Goal: Information Seeking & Learning: Find specific fact

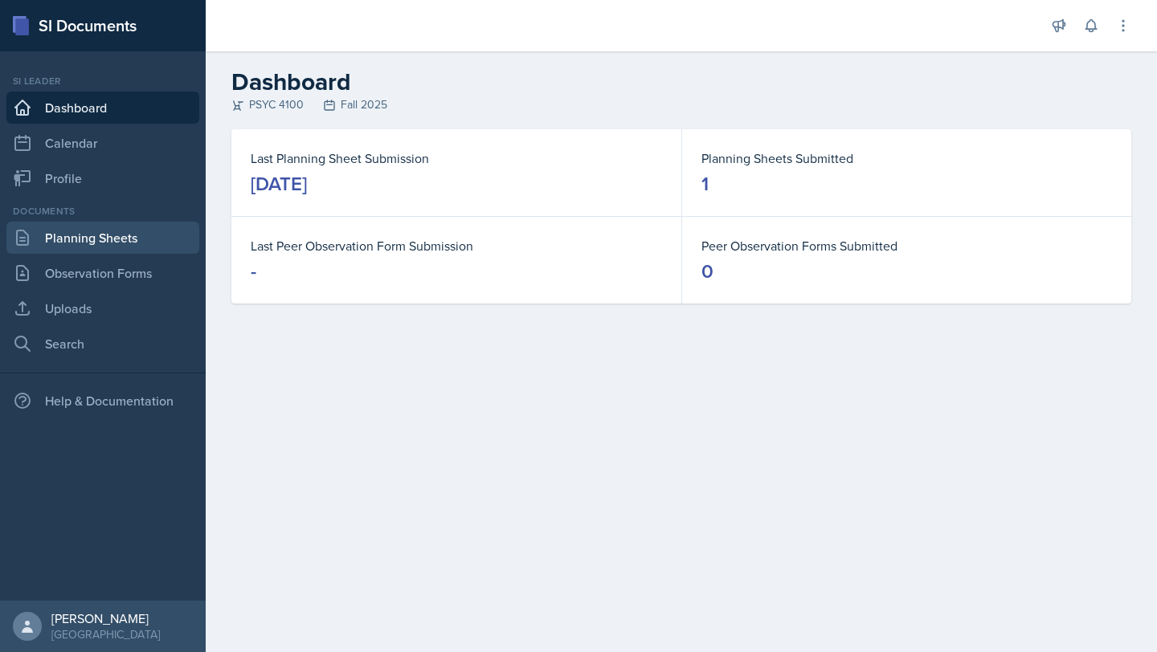
click at [106, 241] on link "Planning Sheets" at bounding box center [102, 238] width 193 height 32
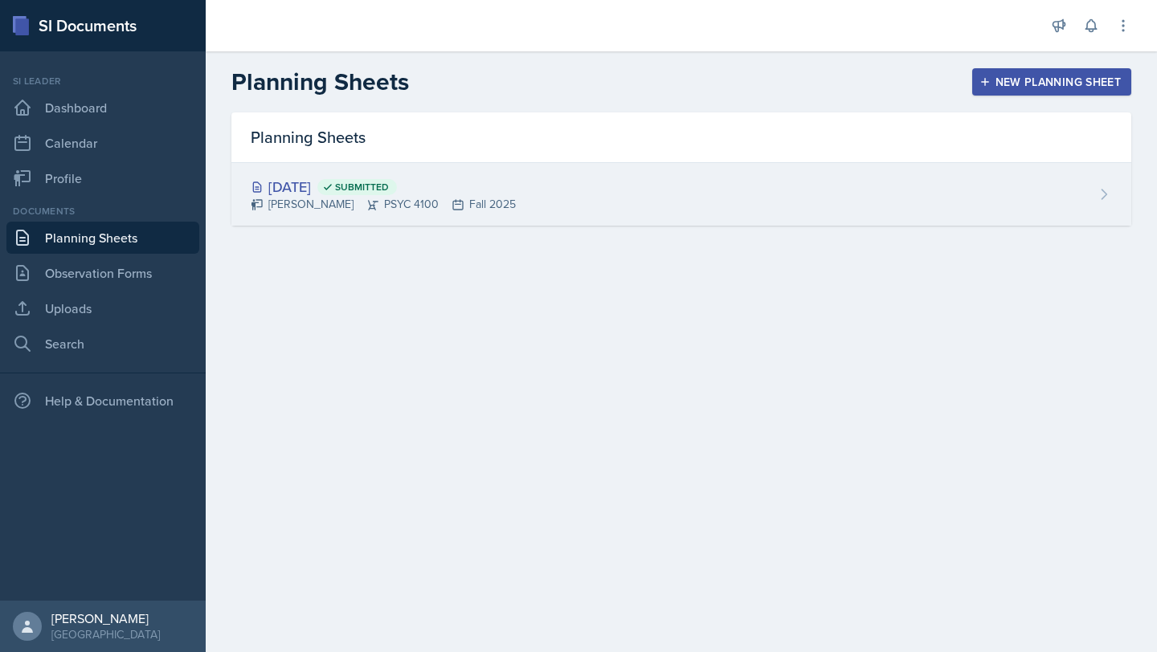
click at [533, 181] on div "[DATE] Submitted [PERSON_NAME] PSYC 4100 Fall 2025" at bounding box center [681, 194] width 900 height 63
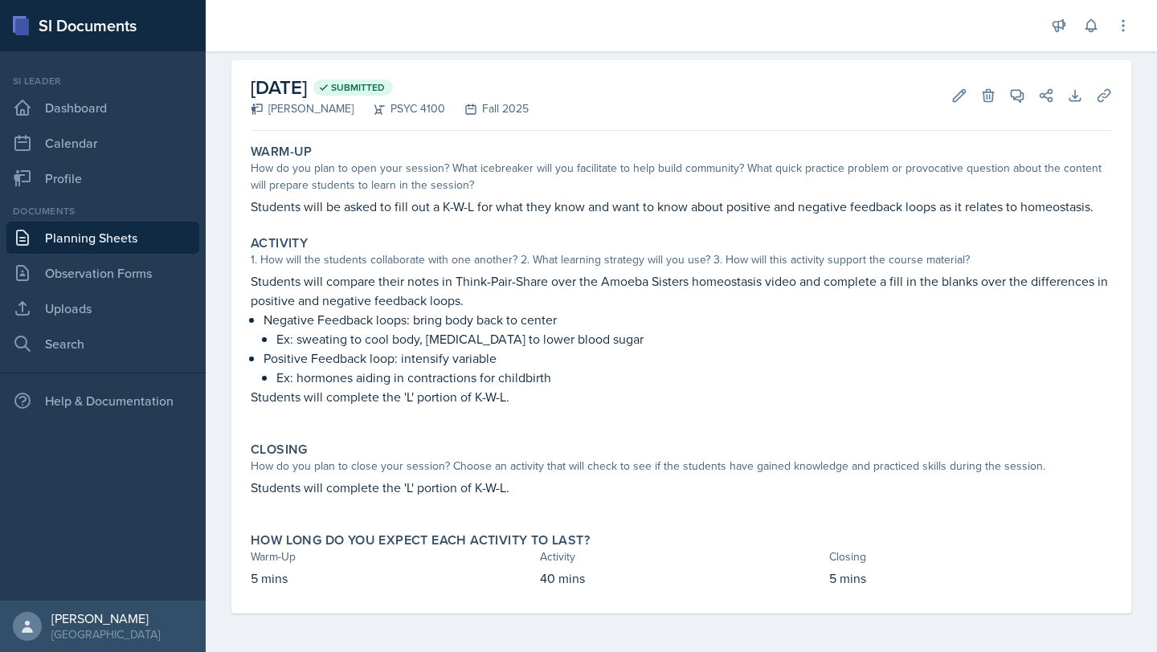
scroll to position [18, 0]
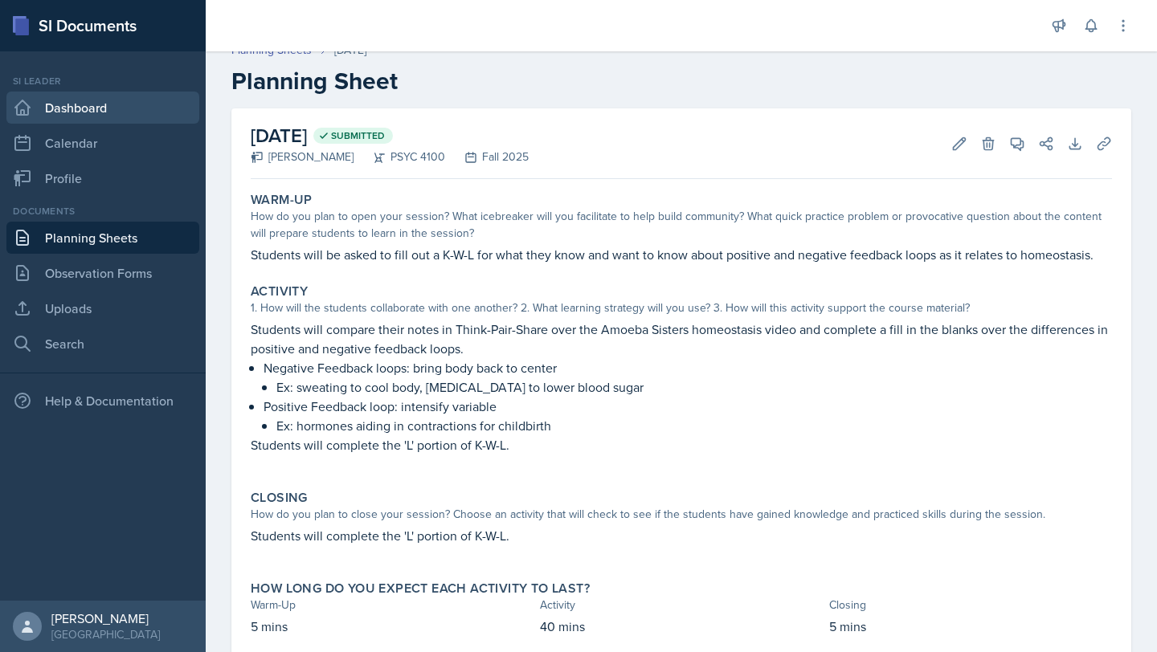
click at [103, 108] on link "Dashboard" at bounding box center [102, 108] width 193 height 32
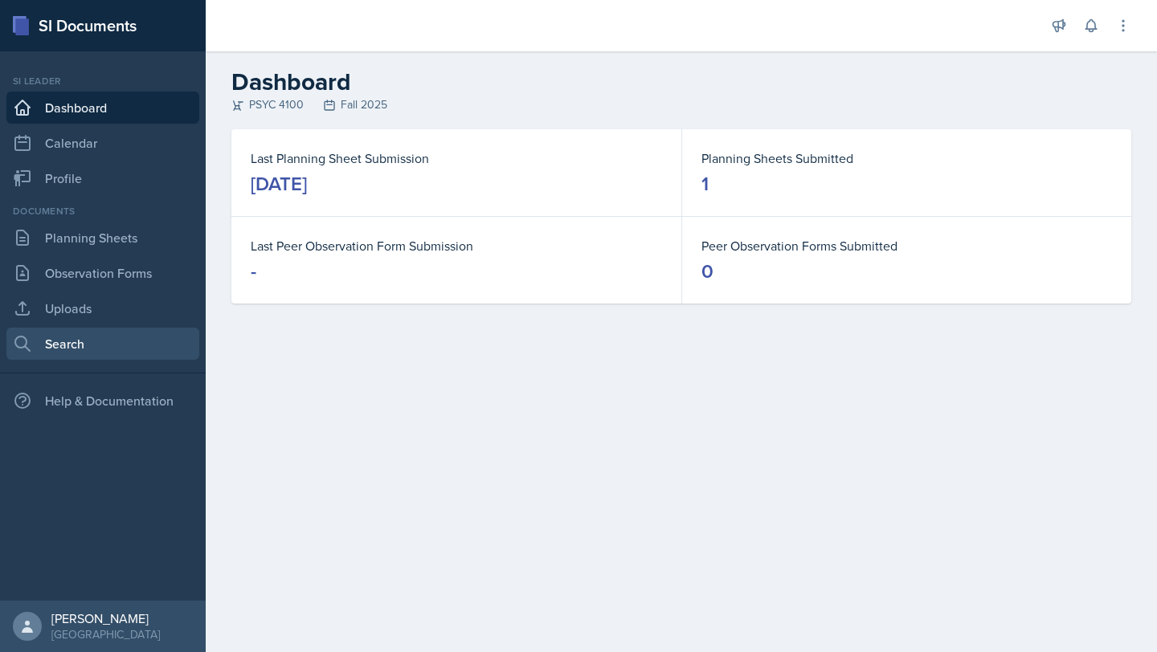
click at [67, 348] on link "Search" at bounding box center [102, 344] width 193 height 32
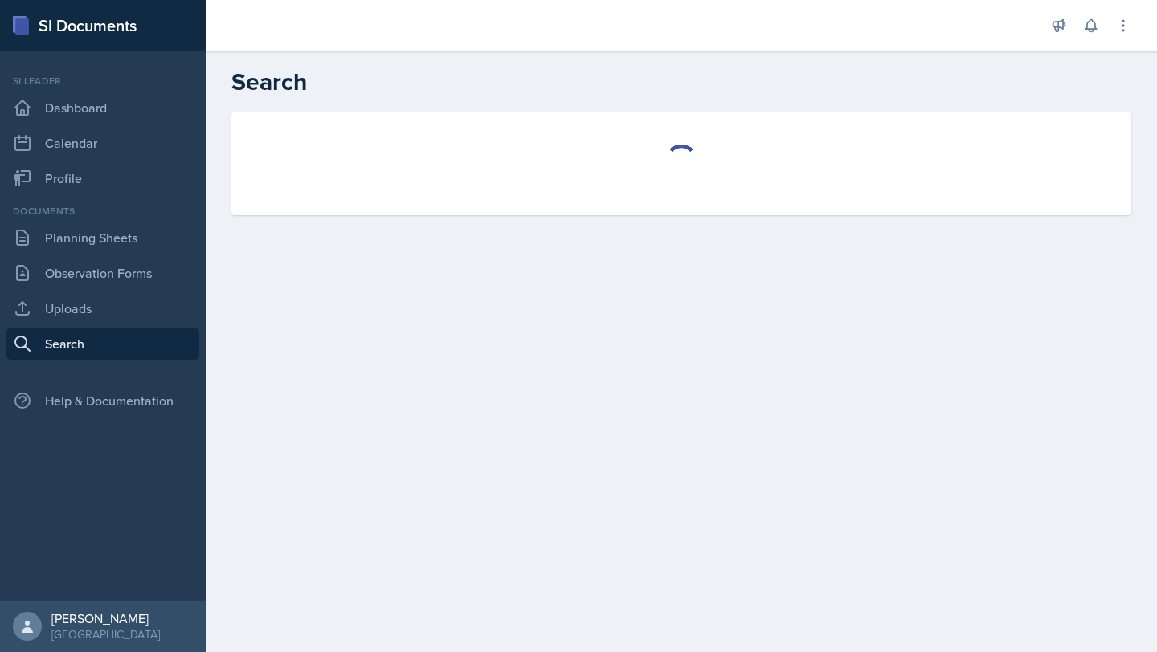
select select "all"
select select "1"
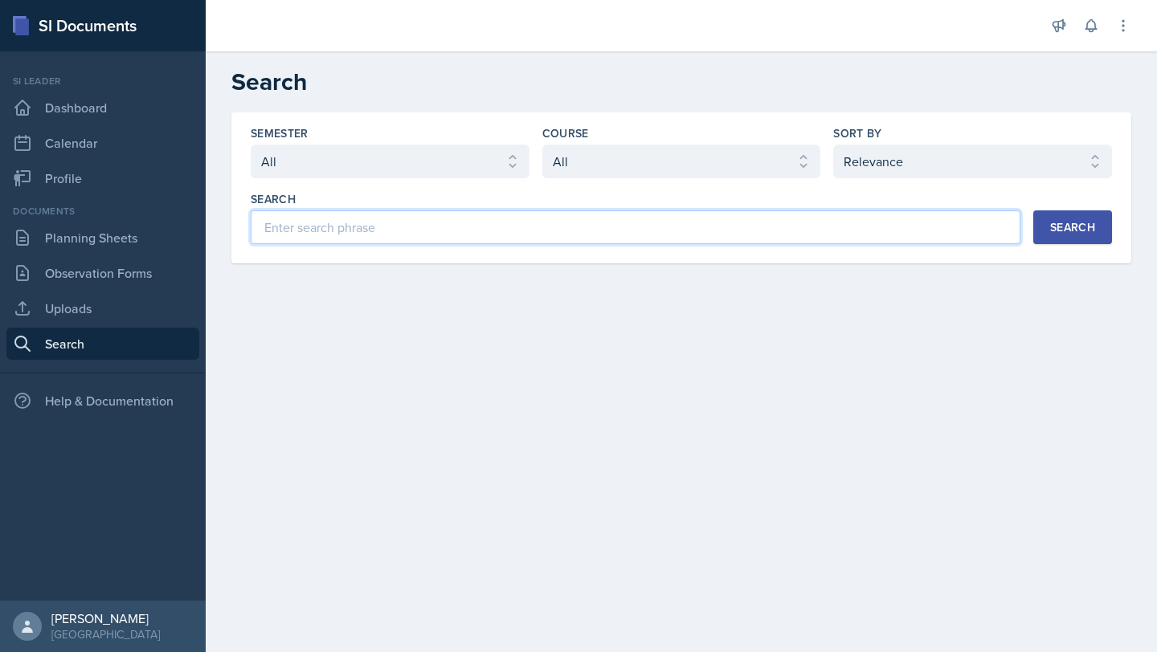
click at [427, 219] on input at bounding box center [636, 227] width 770 height 34
type input "PSYC 4100"
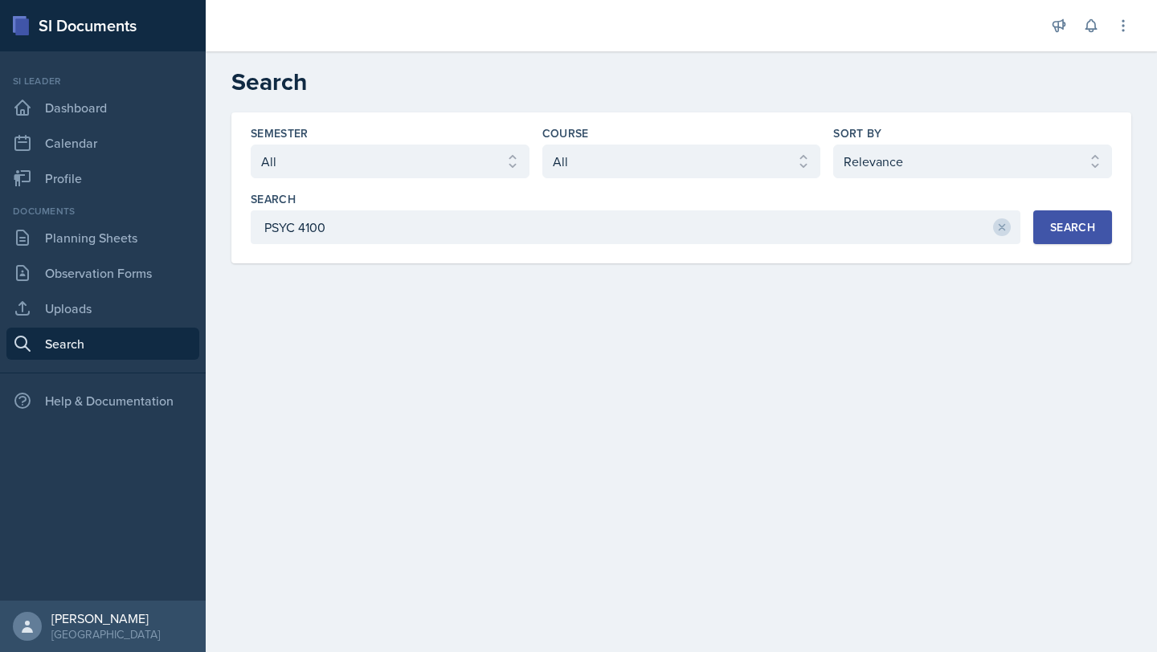
click at [1059, 229] on div "Search" at bounding box center [1072, 227] width 45 height 13
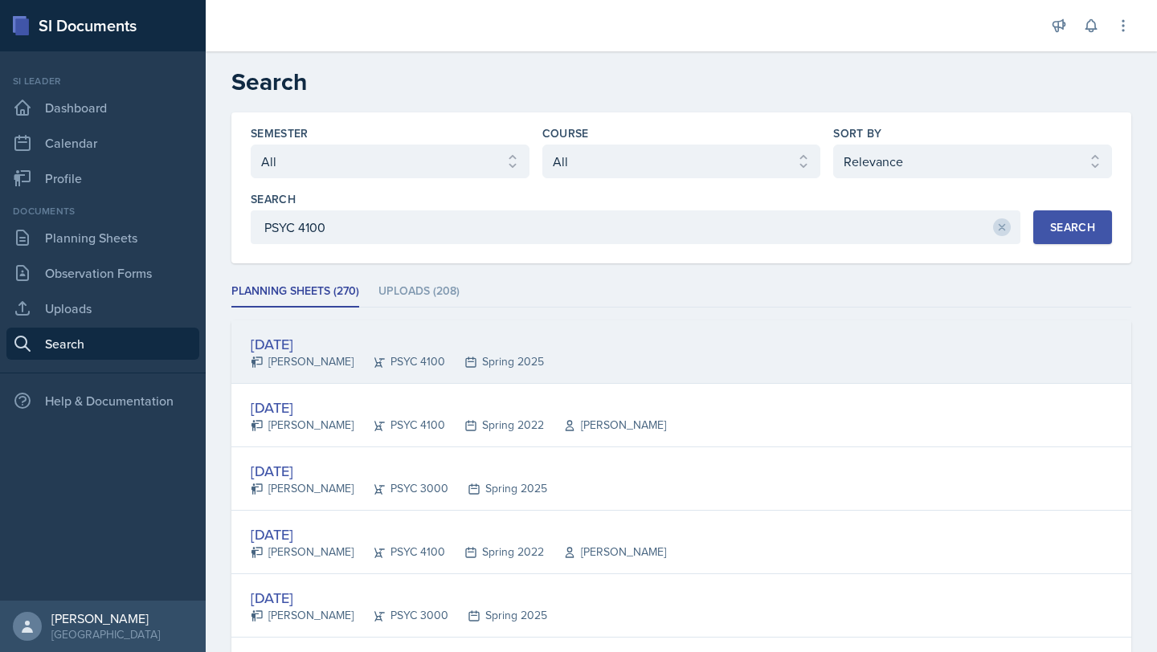
click at [633, 363] on div "[DATE] [PERSON_NAME] PSYC 4100 Spring 2025" at bounding box center [681, 352] width 900 height 63
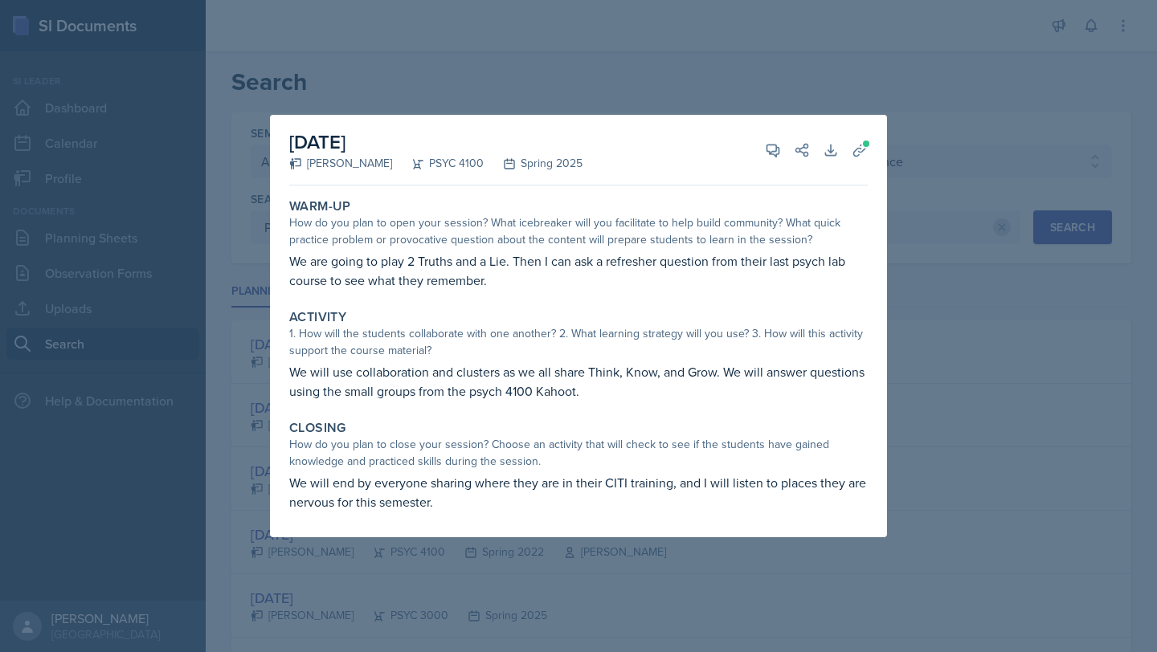
click at [927, 88] on div at bounding box center [578, 326] width 1157 height 652
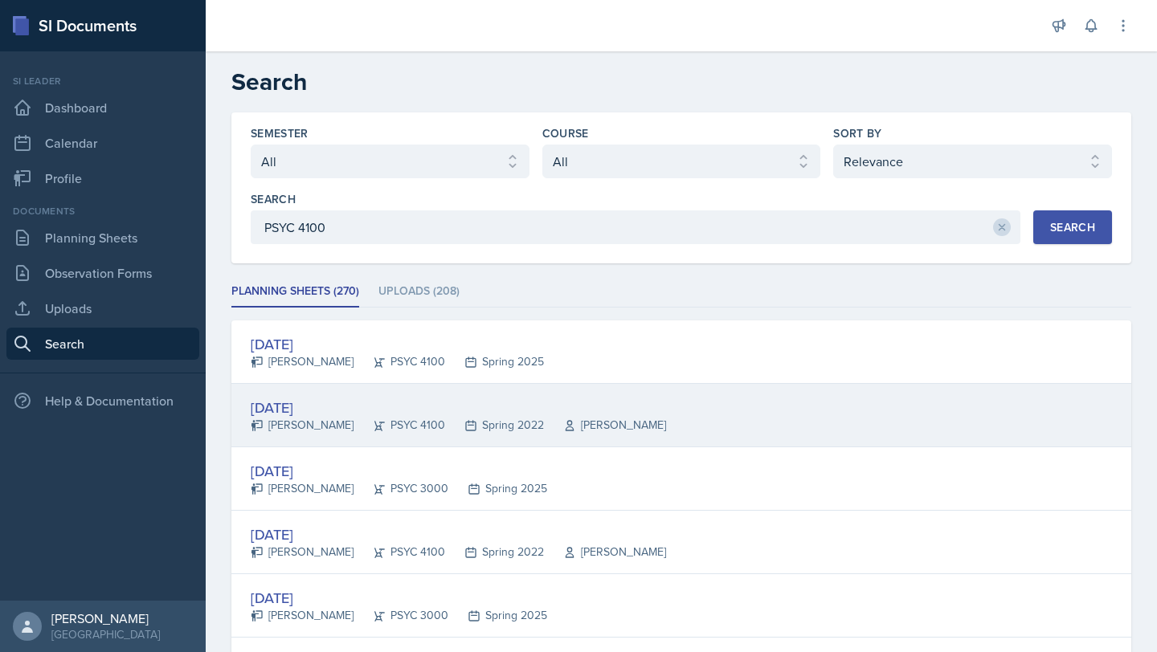
click at [684, 415] on div "[DATE] [PERSON_NAME] PSYC 4100 Spring 2022 [PERSON_NAME]" at bounding box center [681, 415] width 900 height 63
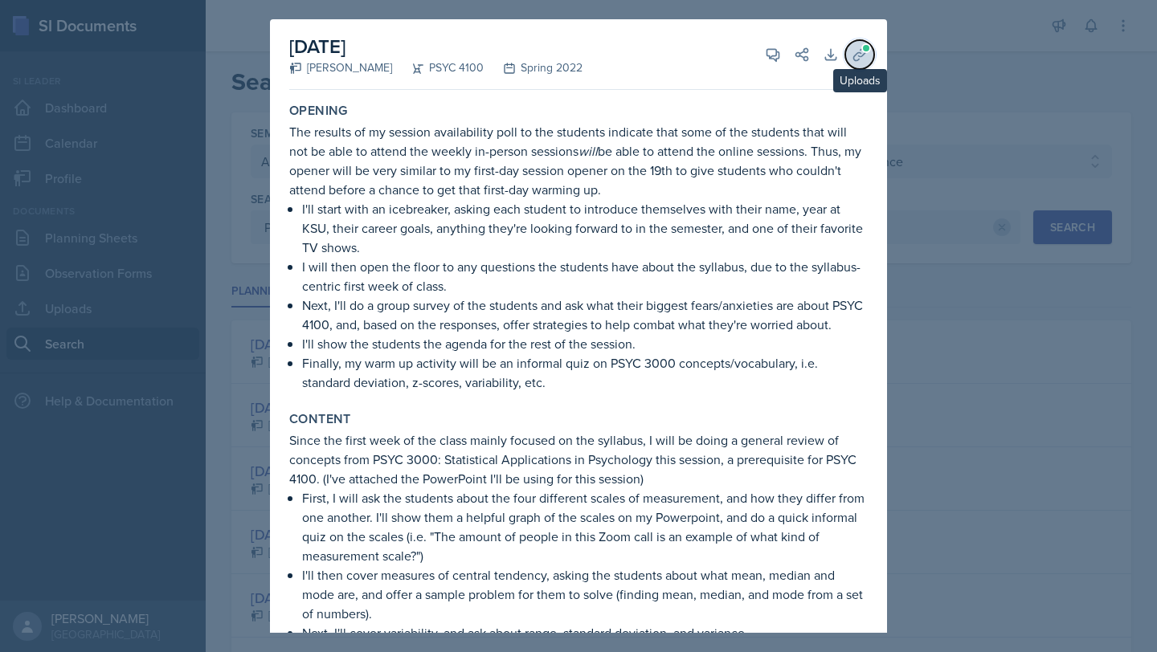
click at [852, 57] on icon at bounding box center [860, 55] width 16 height 16
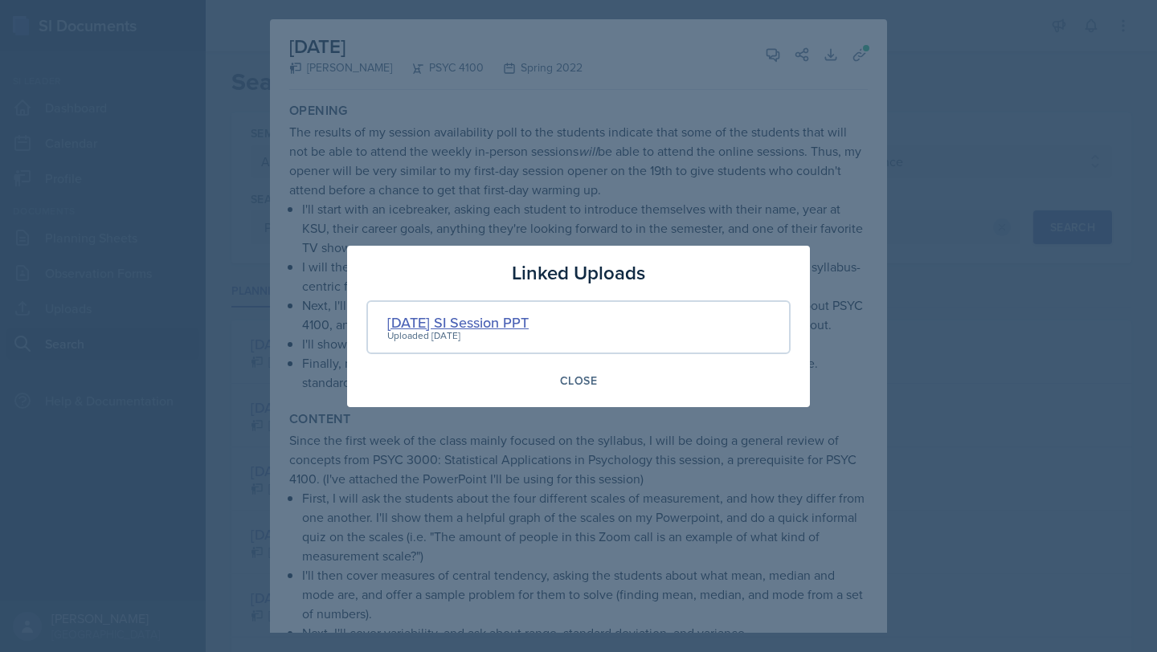
click at [497, 313] on div "[DATE] SI Session PPT" at bounding box center [457, 323] width 141 height 22
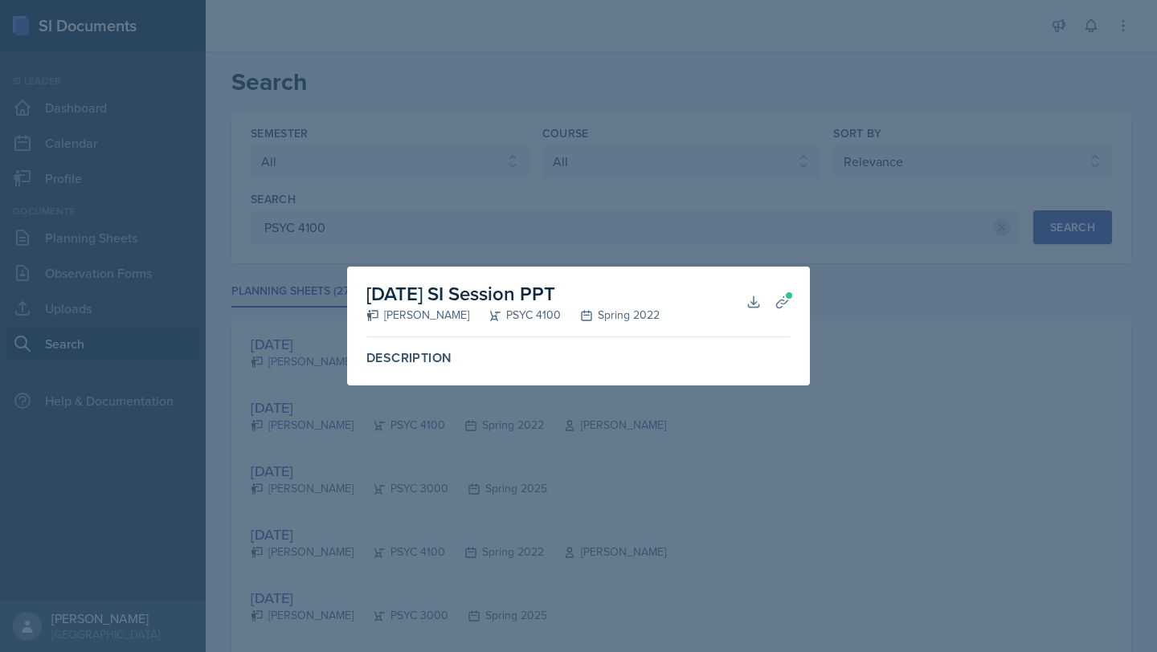
click at [899, 321] on div at bounding box center [578, 326] width 1157 height 652
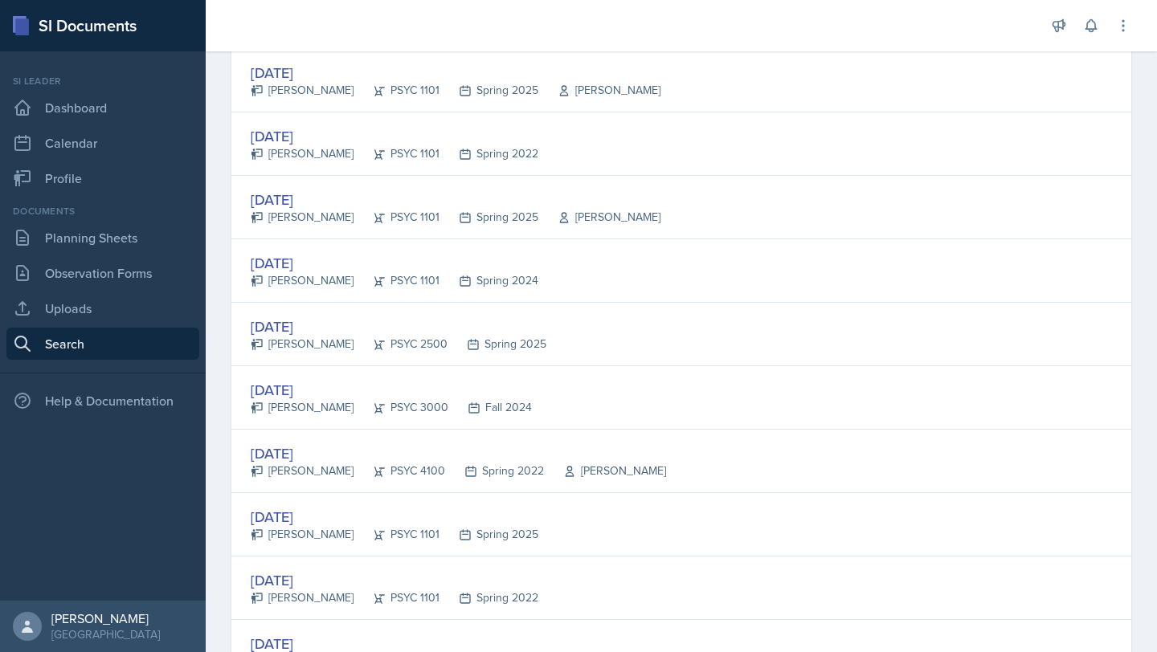
scroll to position [1472, 0]
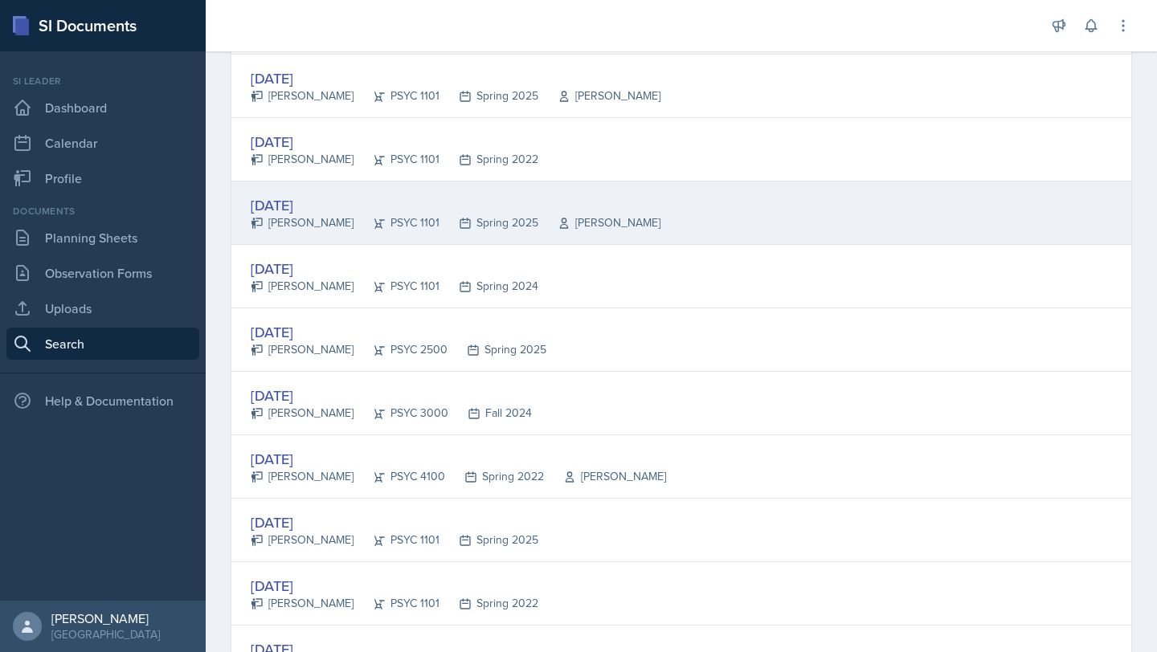
click at [699, 210] on div "[DATE] [PERSON_NAME] PSYC 1101 Spring 2025 [PERSON_NAME]" at bounding box center [681, 213] width 900 height 63
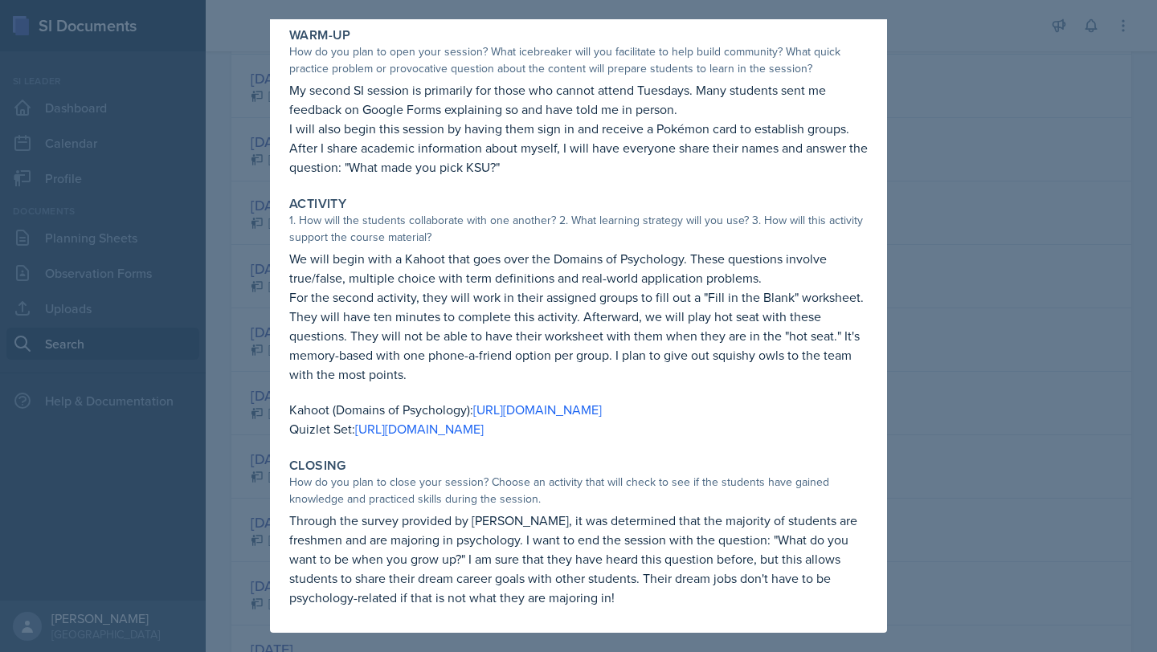
scroll to position [0, 0]
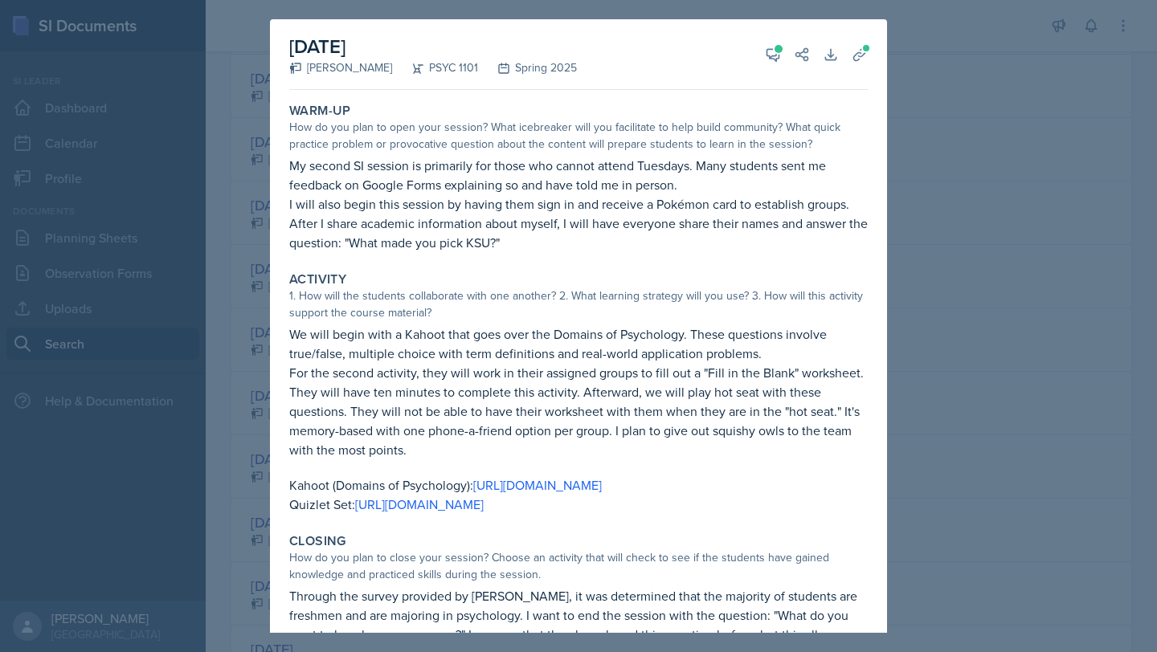
click at [958, 60] on div at bounding box center [578, 326] width 1157 height 652
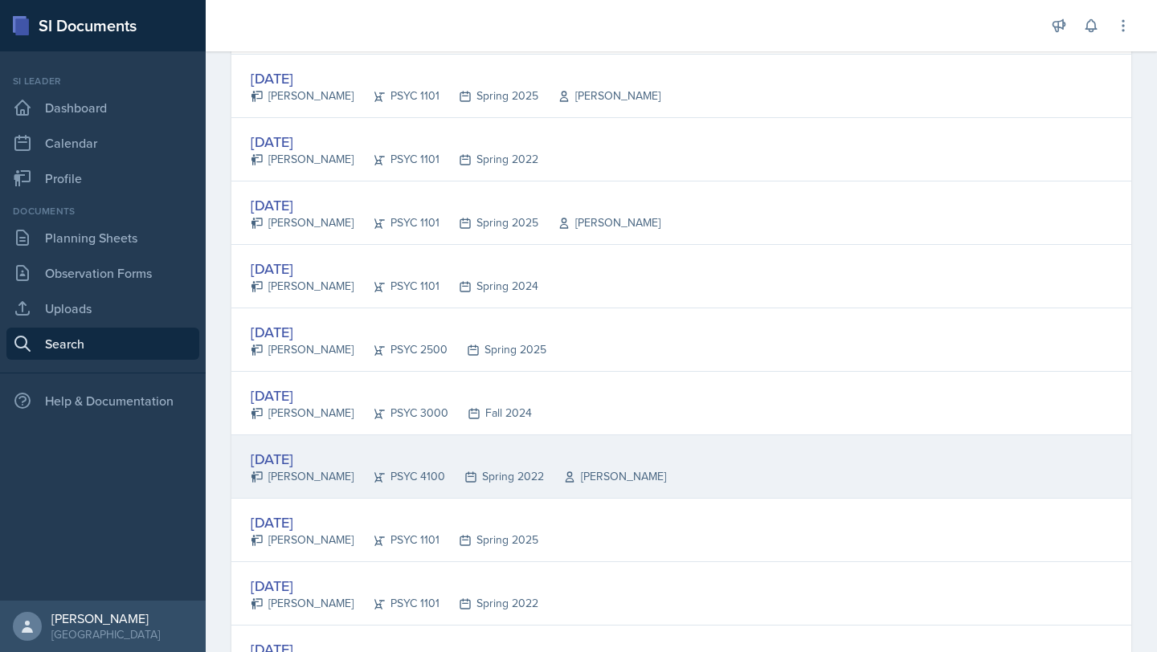
click at [669, 457] on div "[DATE] [PERSON_NAME] PSYC 4100 Spring 2022 [PERSON_NAME]" at bounding box center [681, 466] width 900 height 63
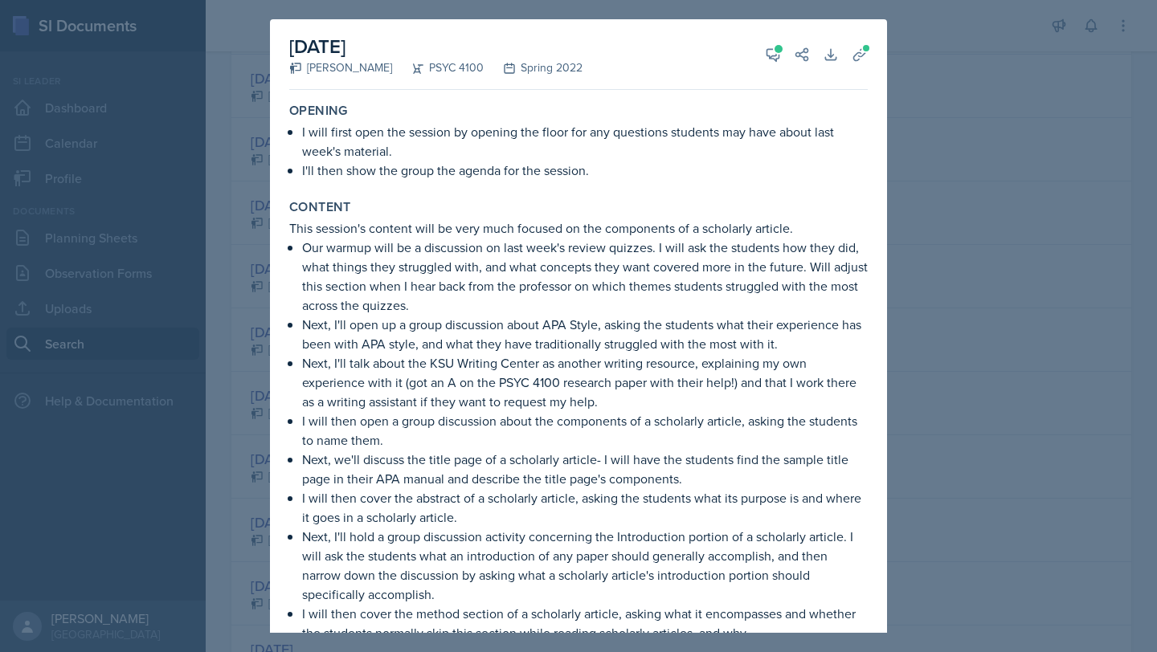
click at [982, 90] on div at bounding box center [578, 326] width 1157 height 652
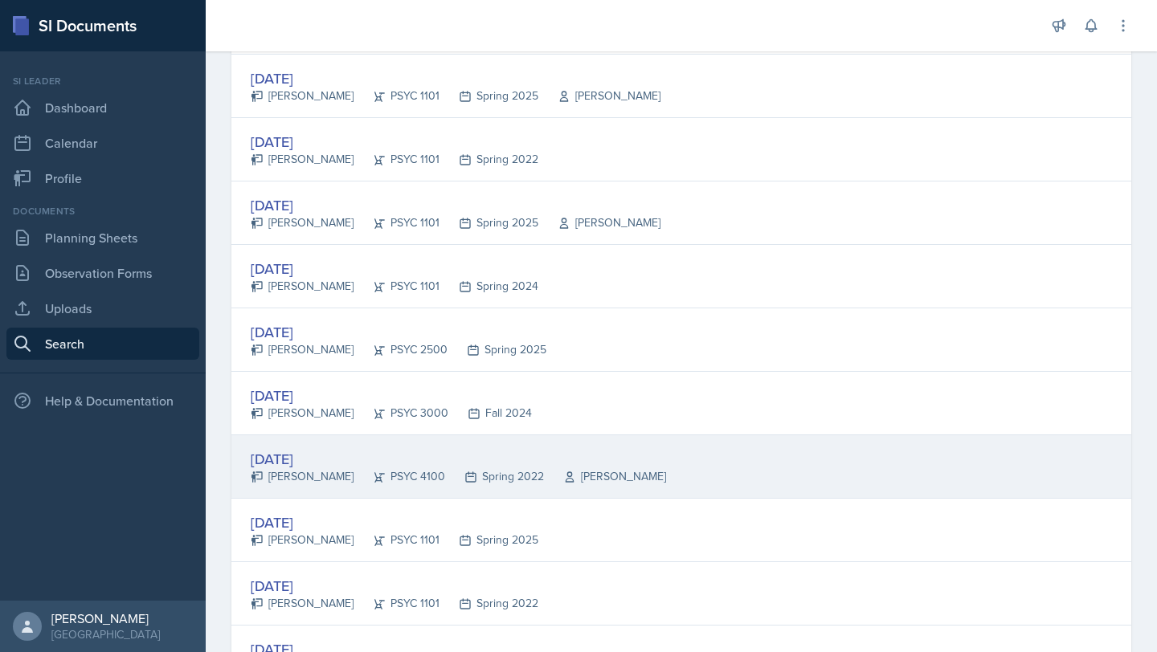
click at [660, 460] on div "[DATE] [PERSON_NAME] PSYC 4100 Spring 2022 [PERSON_NAME]" at bounding box center [681, 466] width 900 height 63
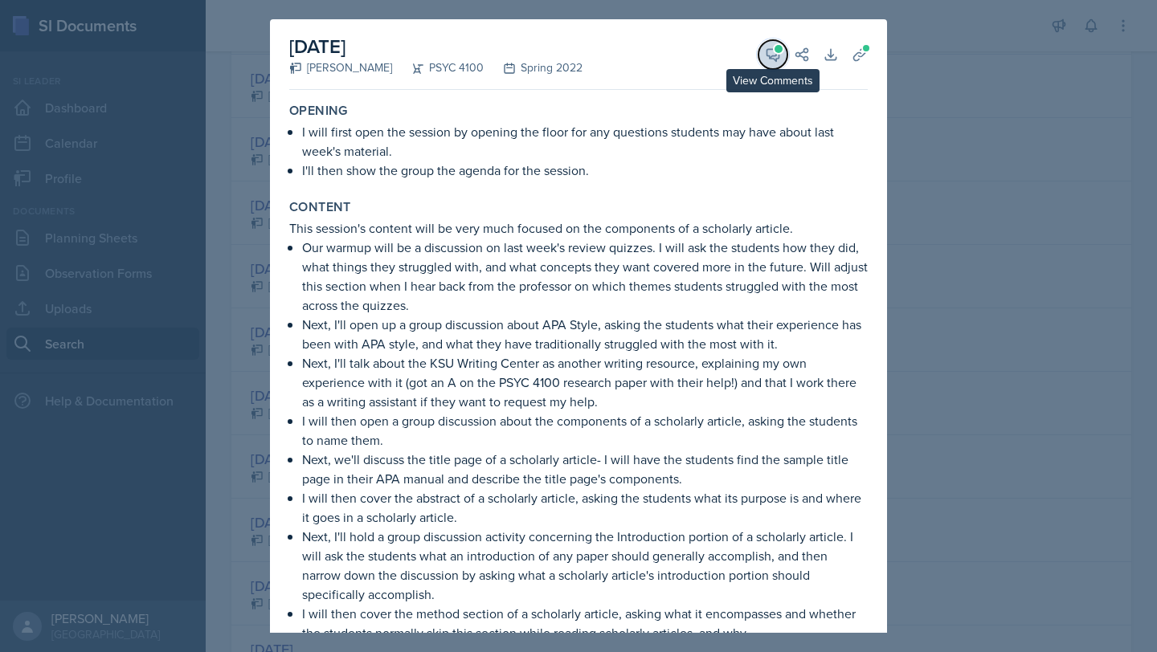
click at [762, 43] on button "View Comments" at bounding box center [772, 54] width 29 height 29
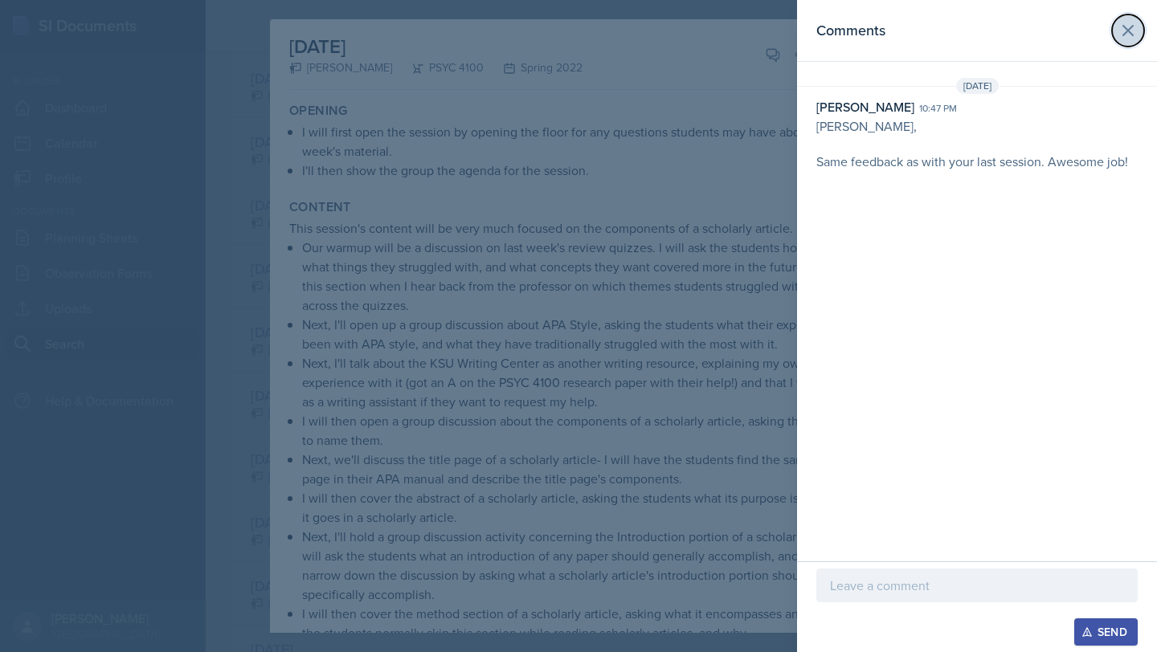
click at [1129, 30] on icon at bounding box center [1127, 30] width 19 height 19
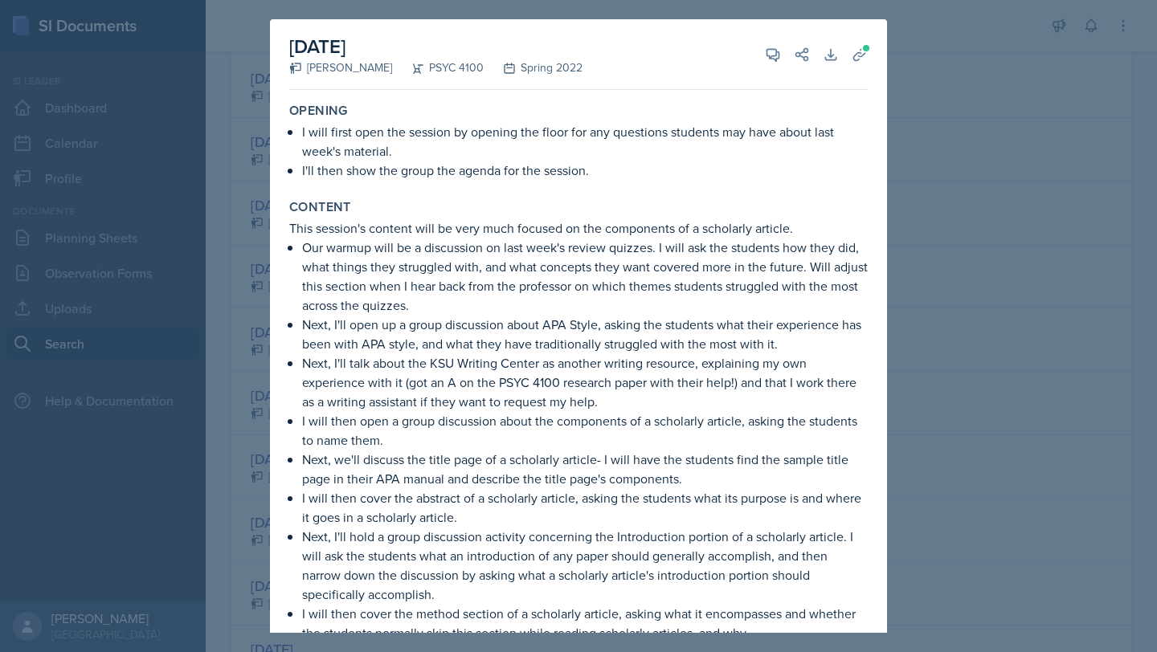
click at [1036, 102] on div at bounding box center [578, 326] width 1157 height 652
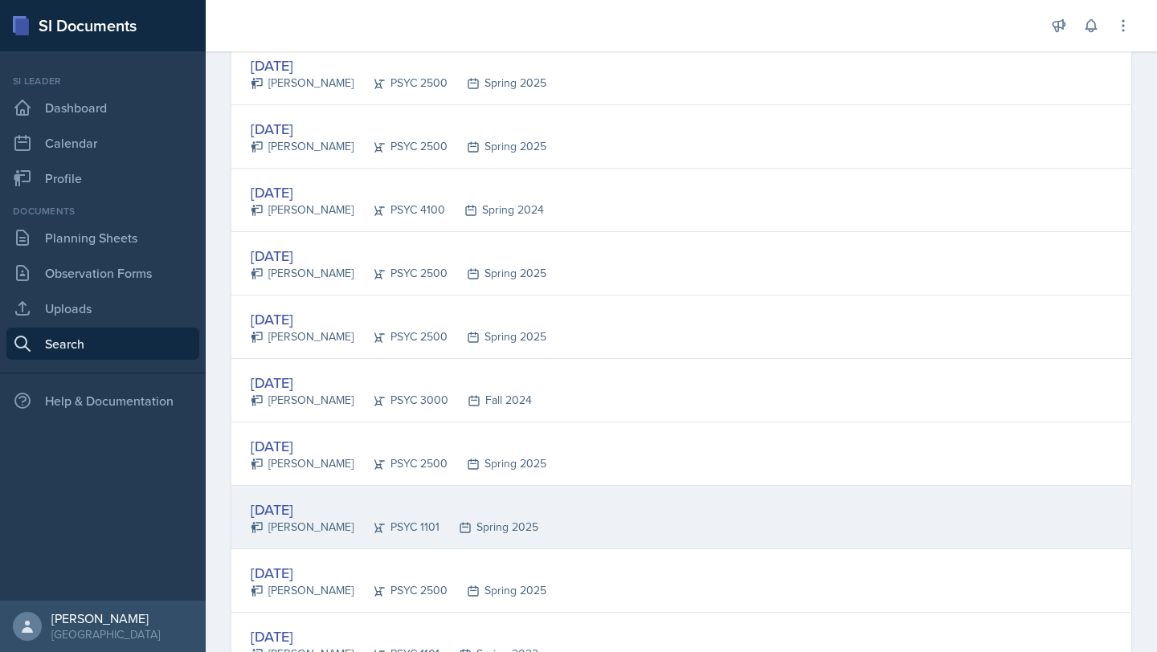
scroll to position [268, 0]
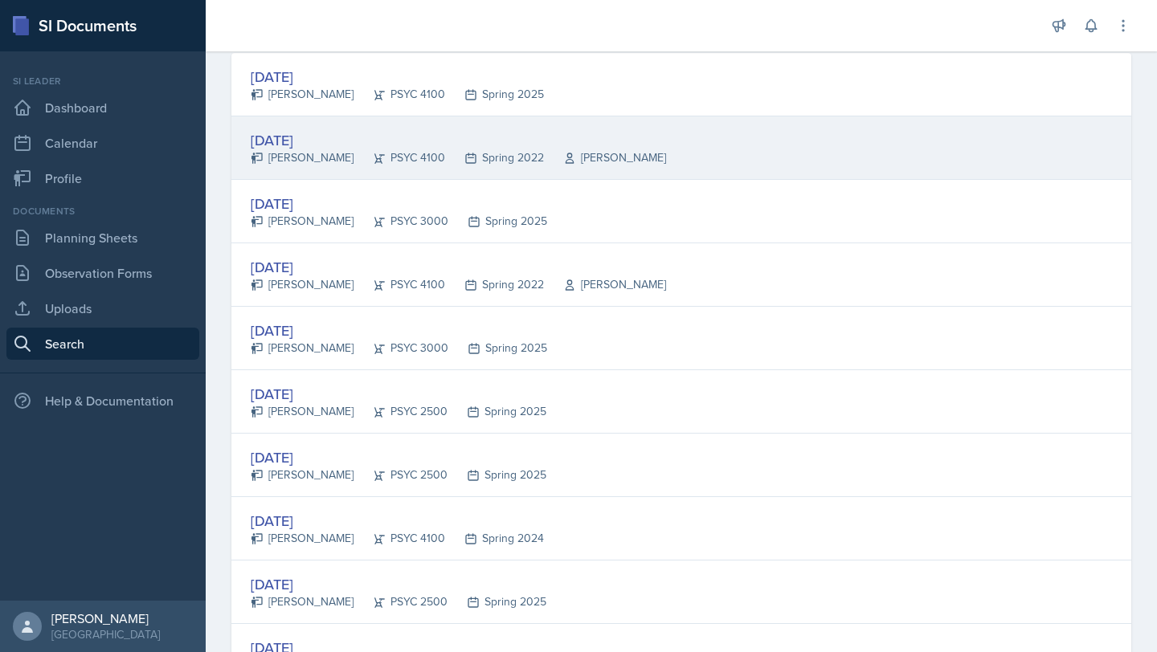
click at [746, 153] on div "[DATE] [PERSON_NAME] PSYC 4100 Spring 2022 [PERSON_NAME]" at bounding box center [681, 147] width 900 height 63
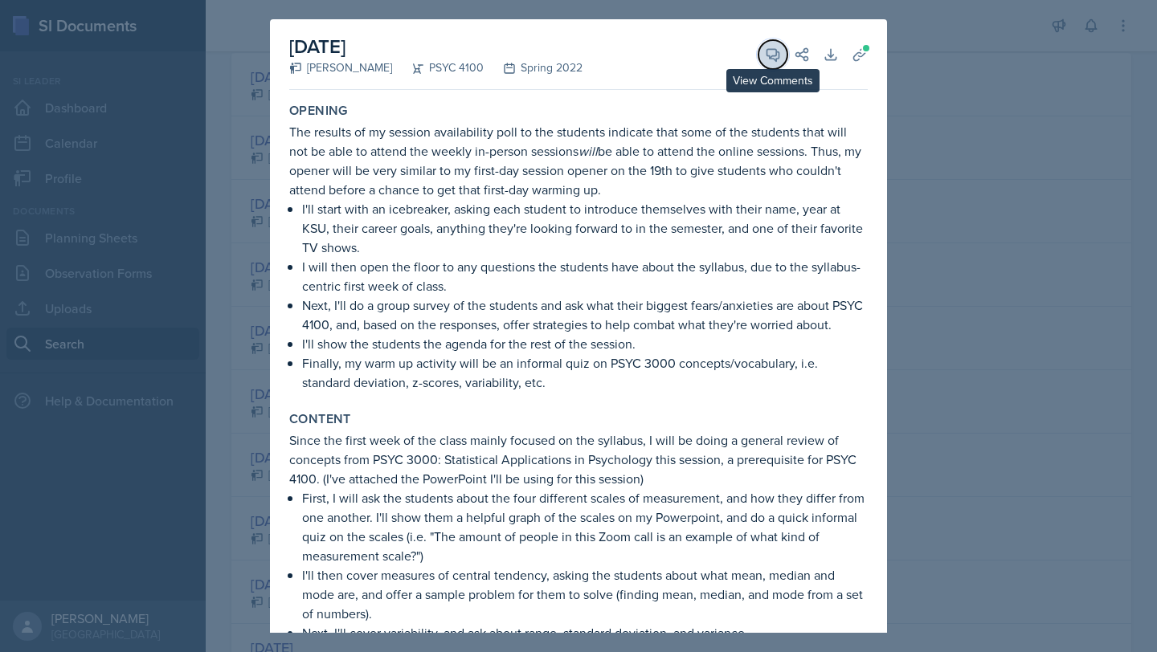
click at [765, 60] on icon at bounding box center [773, 55] width 16 height 16
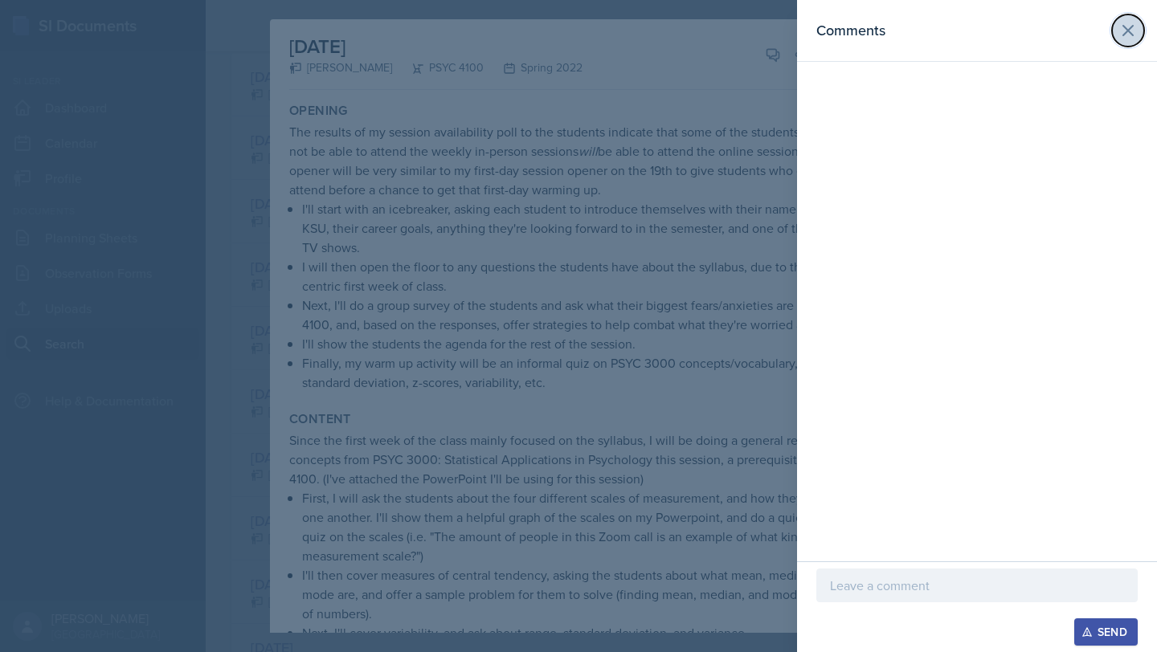
click at [1131, 30] on icon at bounding box center [1127, 30] width 19 height 19
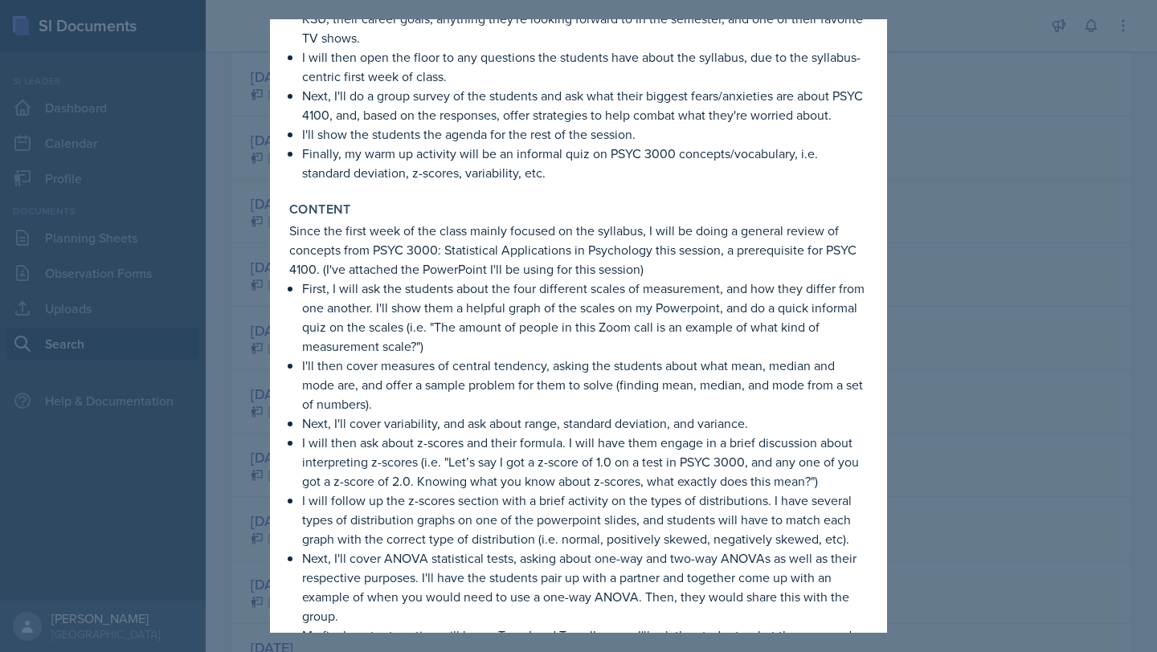
scroll to position [421, 0]
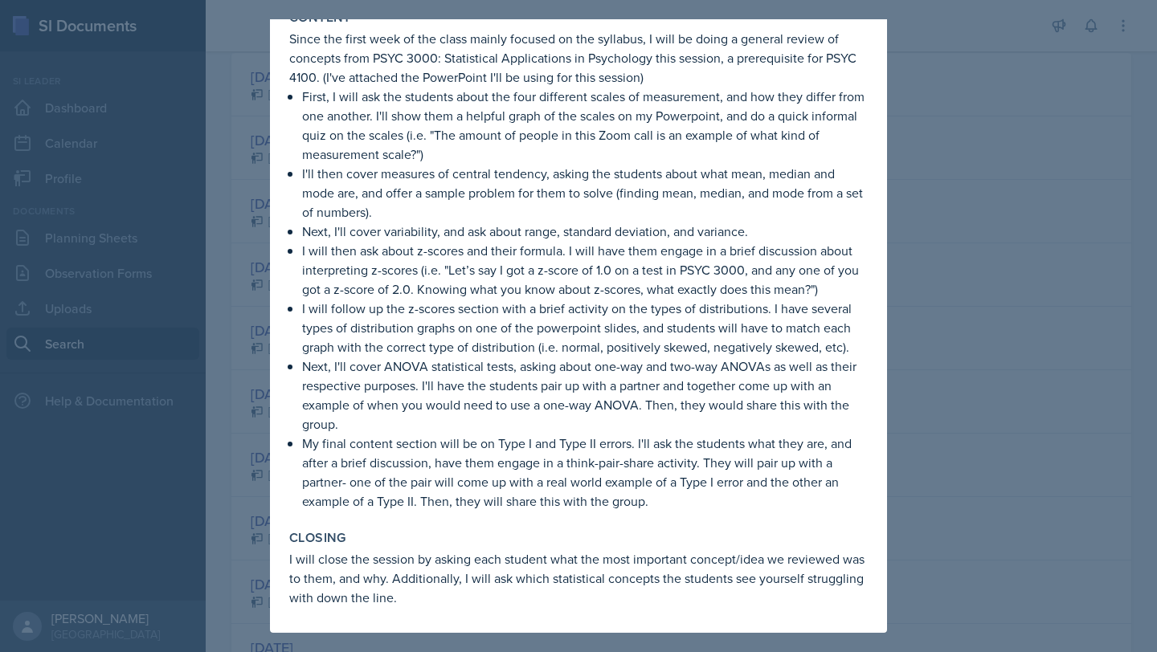
click at [999, 204] on div at bounding box center [578, 326] width 1157 height 652
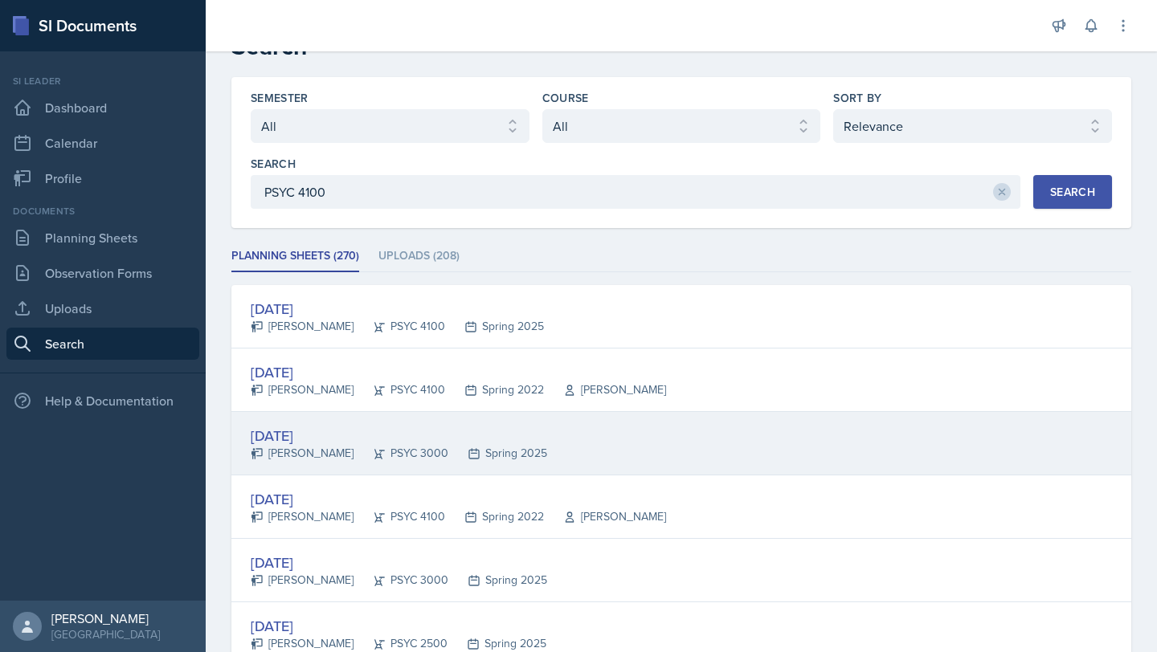
scroll to position [42, 0]
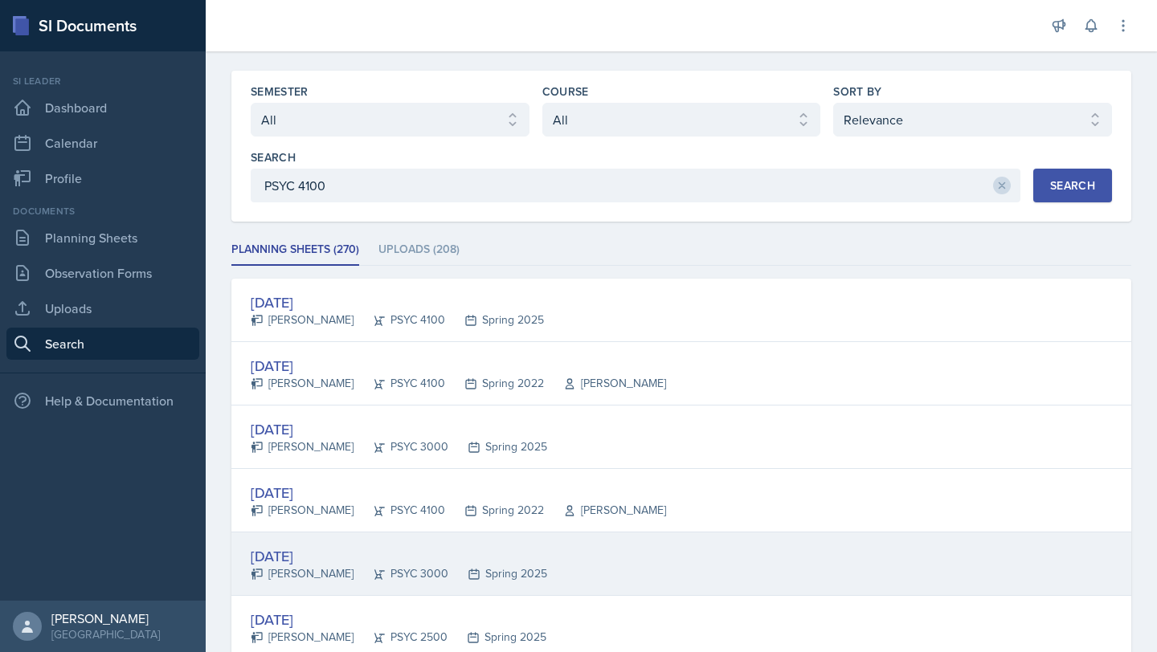
click at [540, 539] on div "[DATE] [PERSON_NAME] PSYC 3000 Spring 2025" at bounding box center [681, 564] width 900 height 63
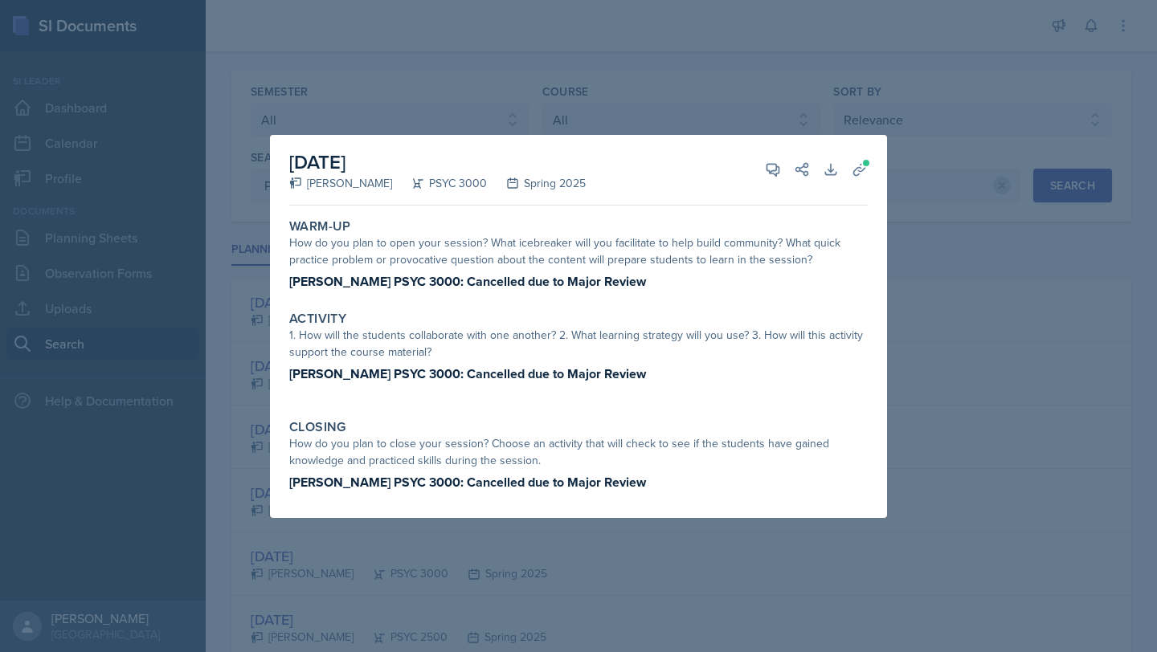
click at [917, 130] on div at bounding box center [578, 326] width 1157 height 652
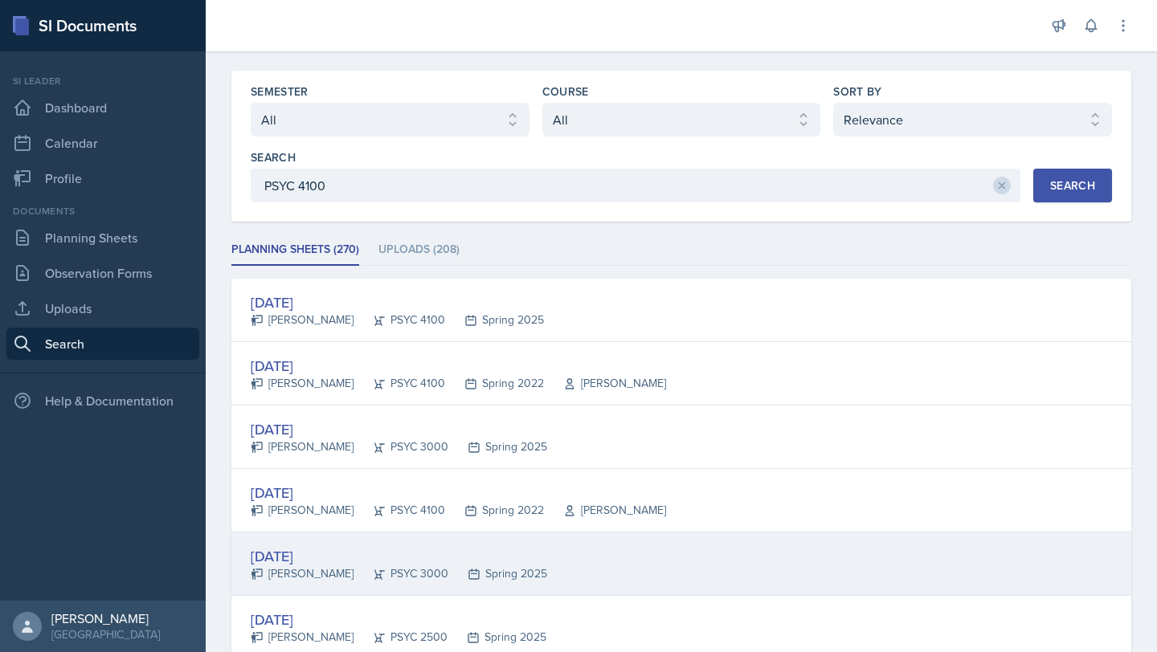
click at [741, 554] on div "[DATE] [PERSON_NAME] PSYC 3000 Spring 2025" at bounding box center [681, 564] width 900 height 63
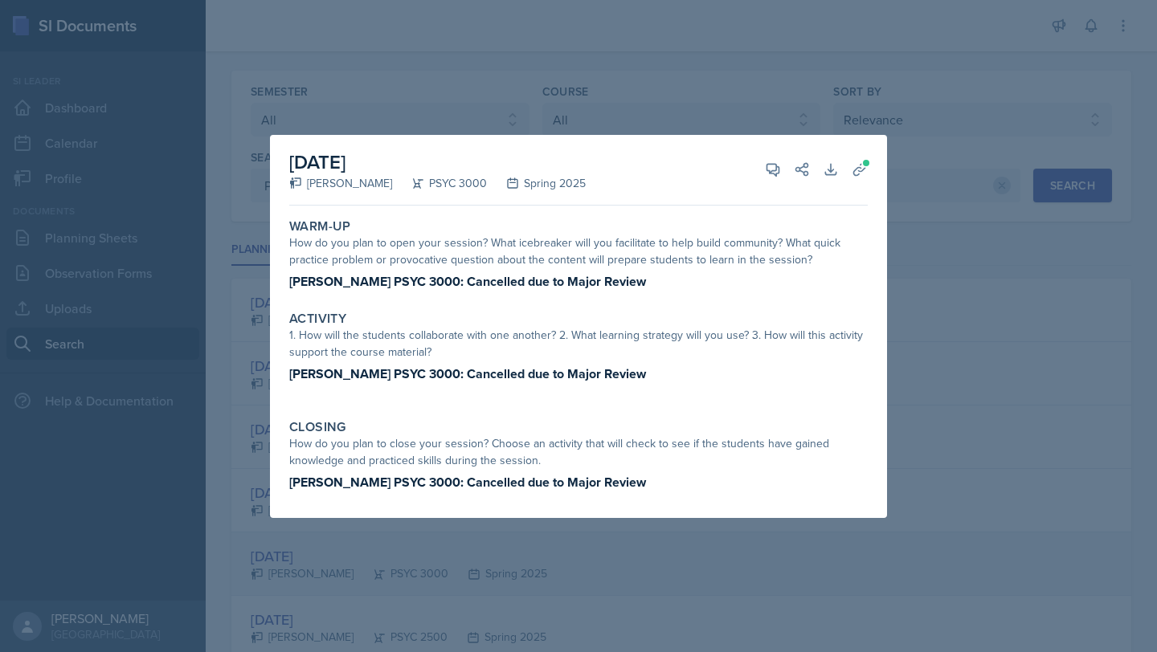
click at [741, 554] on div at bounding box center [578, 326] width 1157 height 652
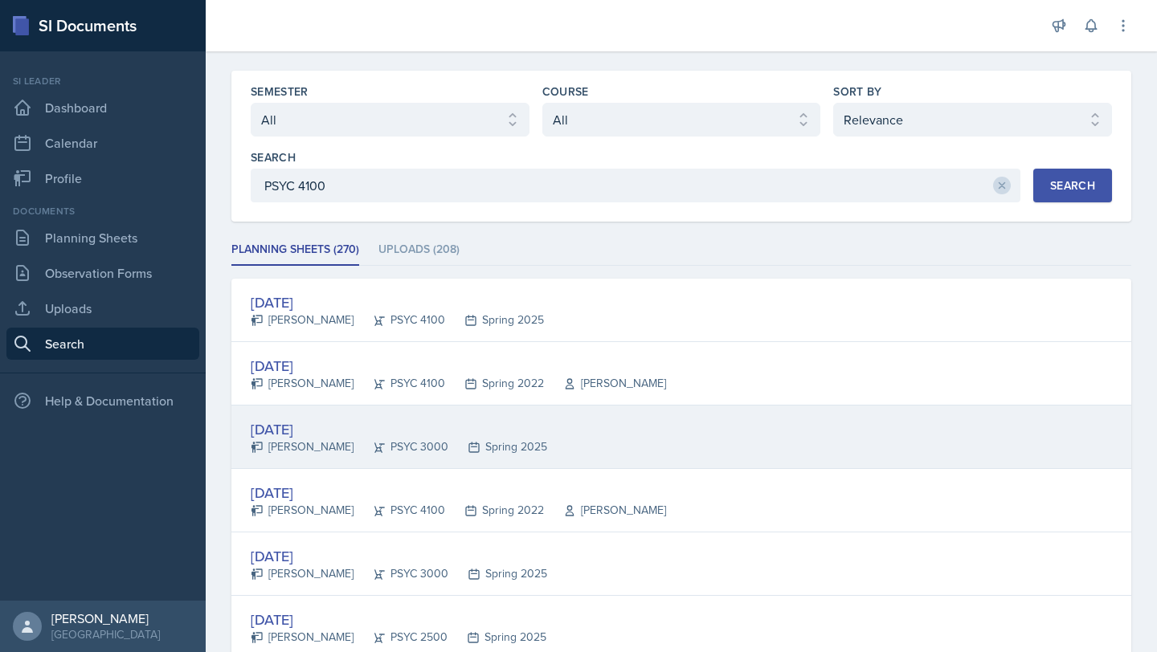
click at [698, 444] on div "[DATE] [PERSON_NAME] PSYC 3000 Spring 2025" at bounding box center [681, 437] width 900 height 63
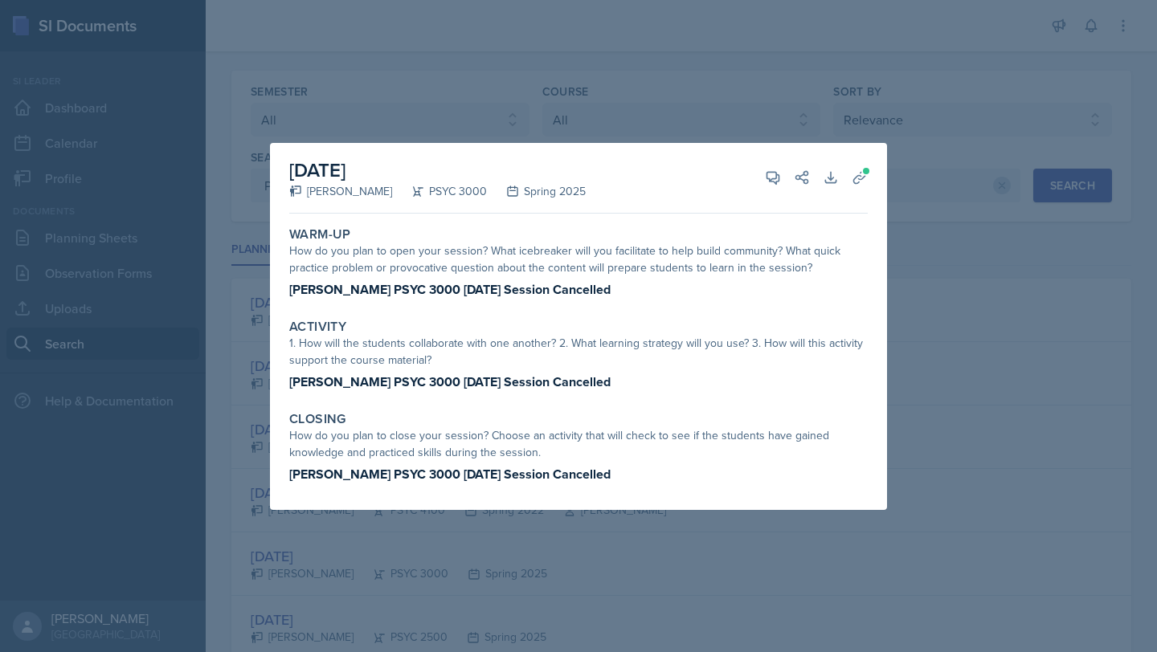
click at [699, 510] on div at bounding box center [578, 326] width 1157 height 652
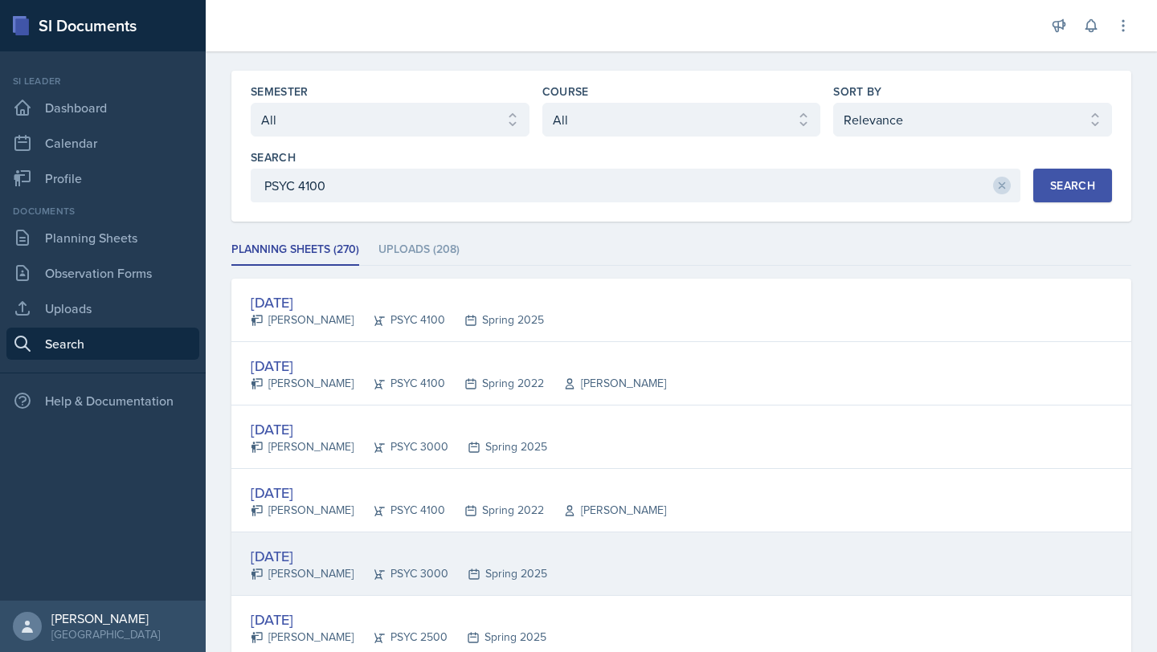
scroll to position [110, 0]
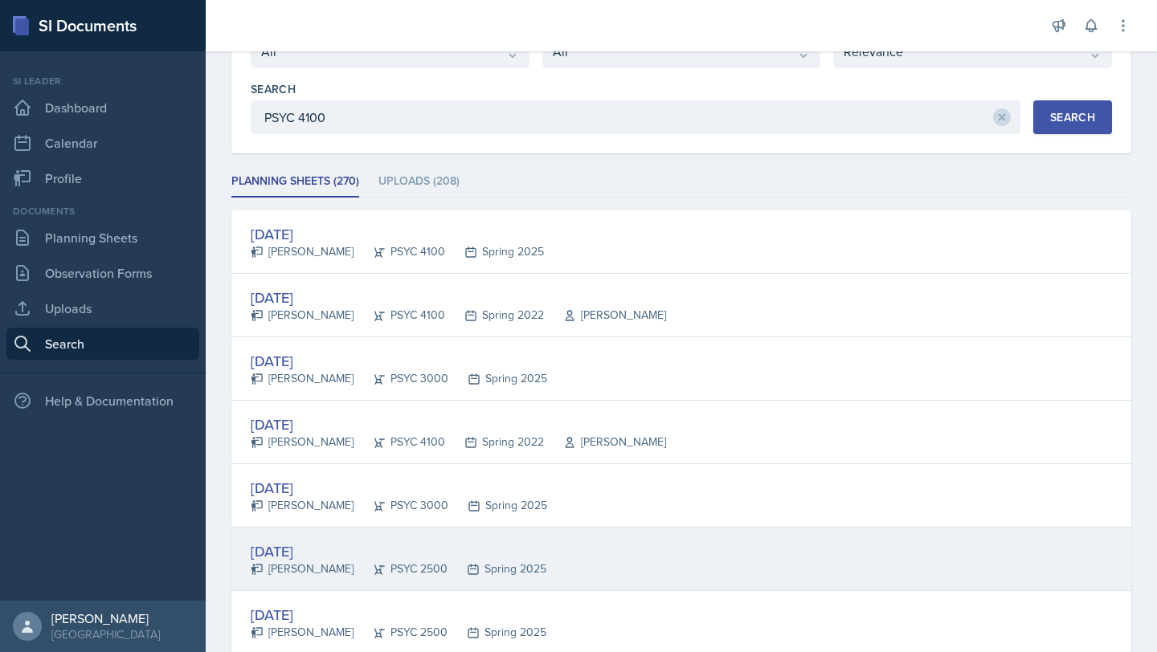
click at [672, 566] on div "[DATE] [PERSON_NAME] PSYC 2500 Spring 2025" at bounding box center [681, 559] width 900 height 63
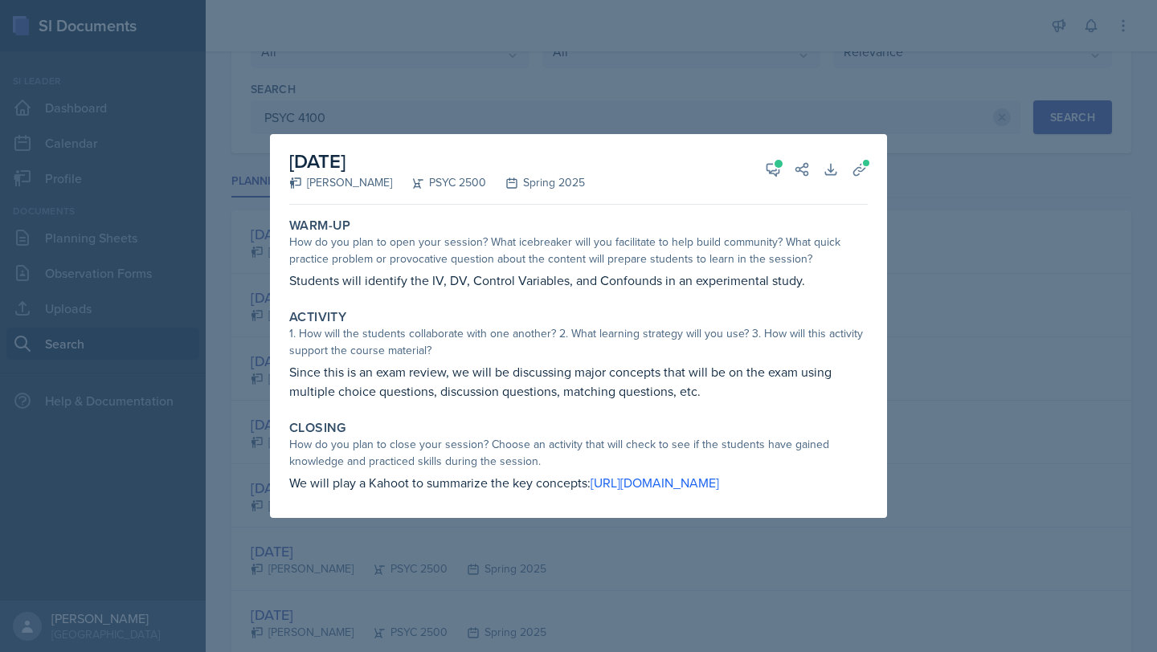
click at [967, 205] on div at bounding box center [578, 326] width 1157 height 652
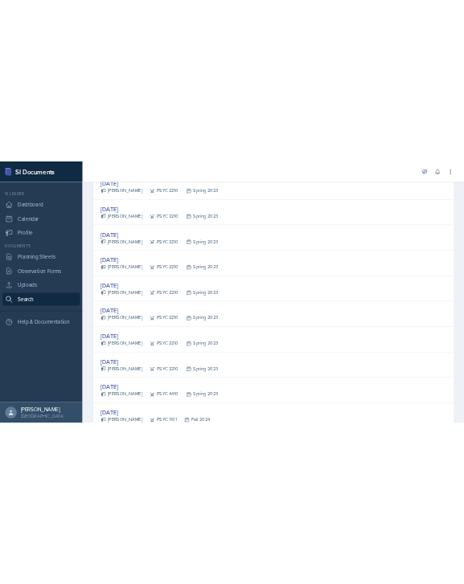
scroll to position [2943, 0]
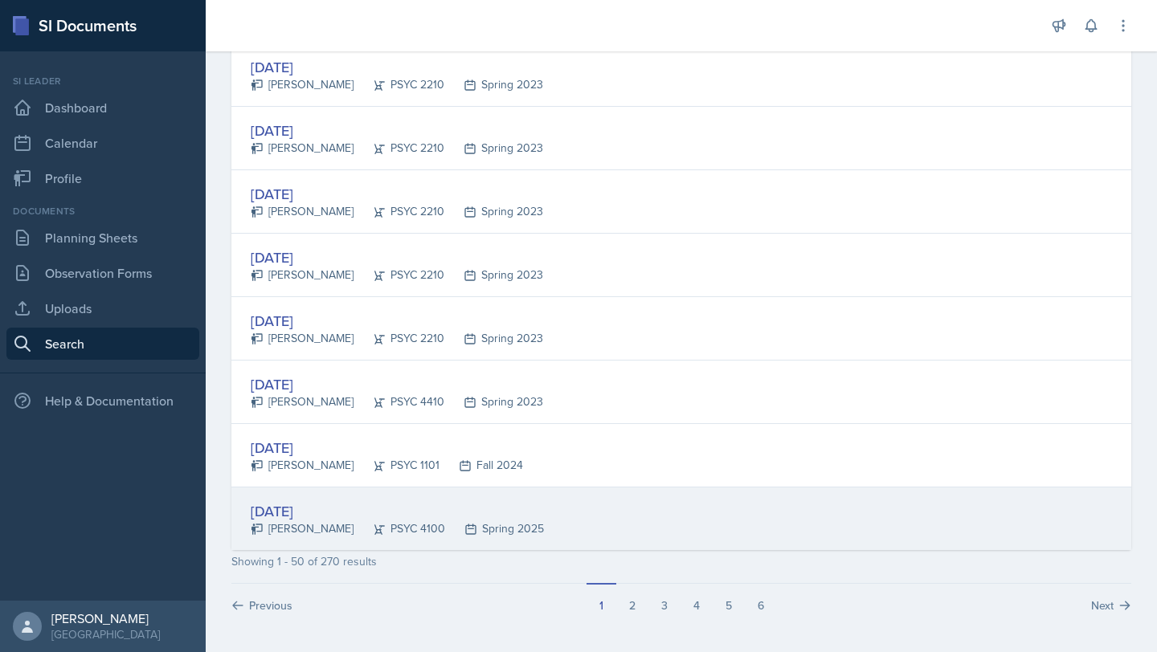
click at [629, 546] on div "[DATE] [PERSON_NAME] PSYC 4100 Spring 2025" at bounding box center [681, 519] width 900 height 63
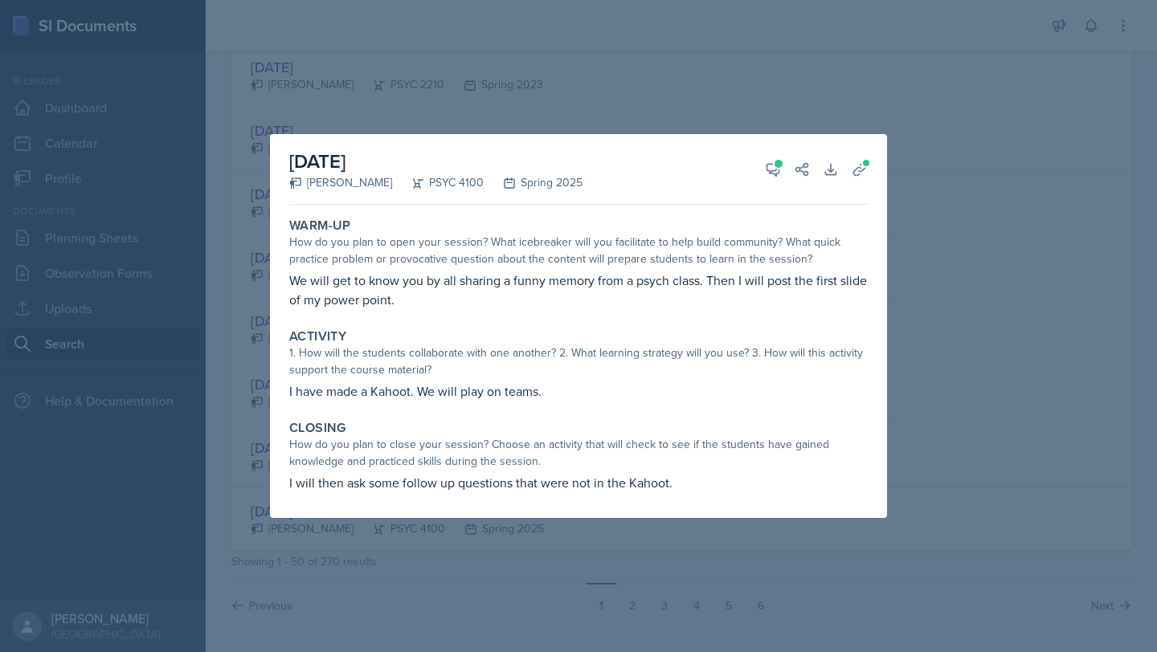
click at [929, 89] on div at bounding box center [578, 326] width 1157 height 652
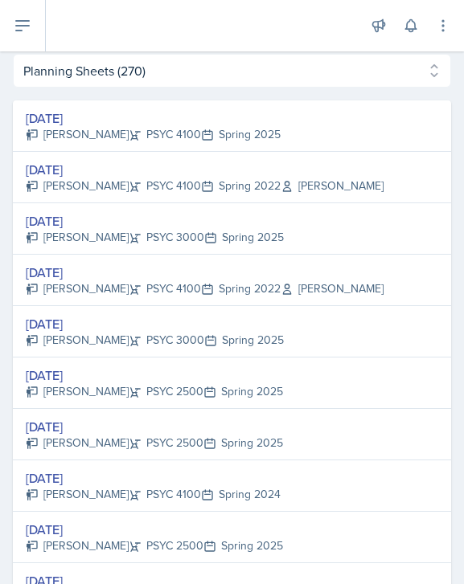
scroll to position [382, 0]
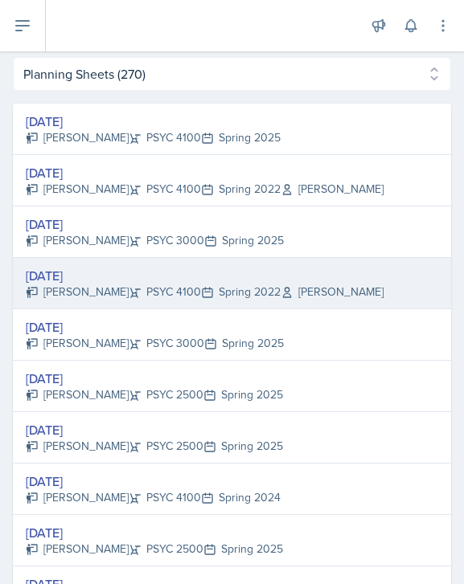
click at [80, 280] on div "[DATE]" at bounding box center [205, 275] width 358 height 19
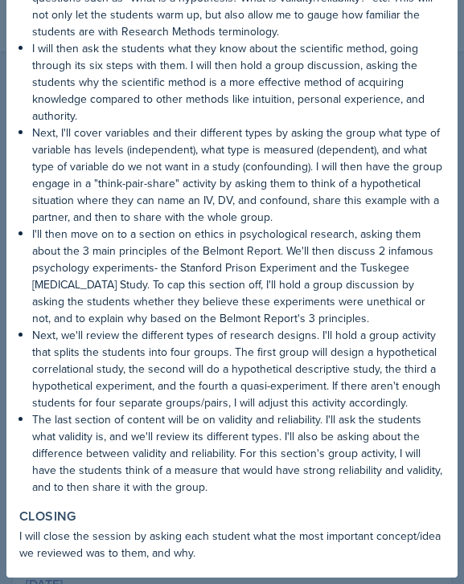
scroll to position [473, 0]
